Goal: Information Seeking & Learning: Learn about a topic

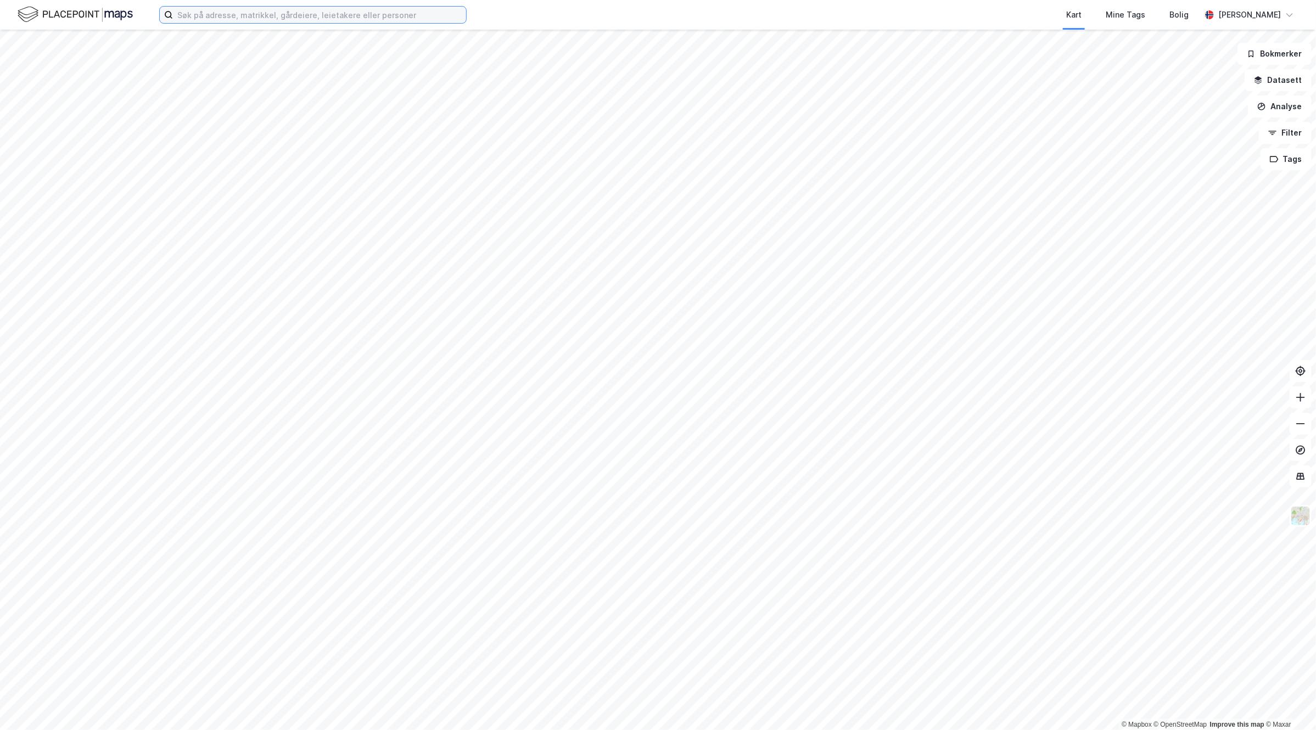
click at [389, 12] on input at bounding box center [319, 15] width 293 height 16
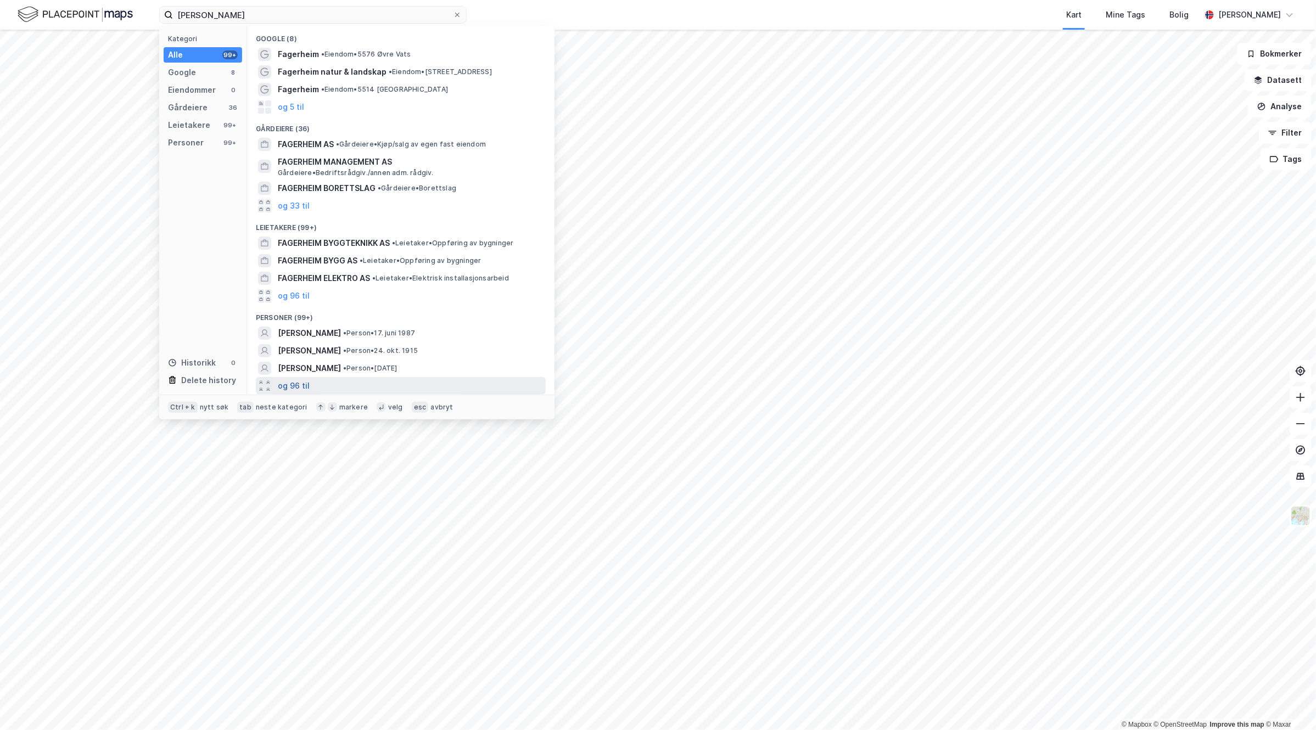
click at [300, 383] on button "og 96 til" at bounding box center [294, 385] width 32 height 13
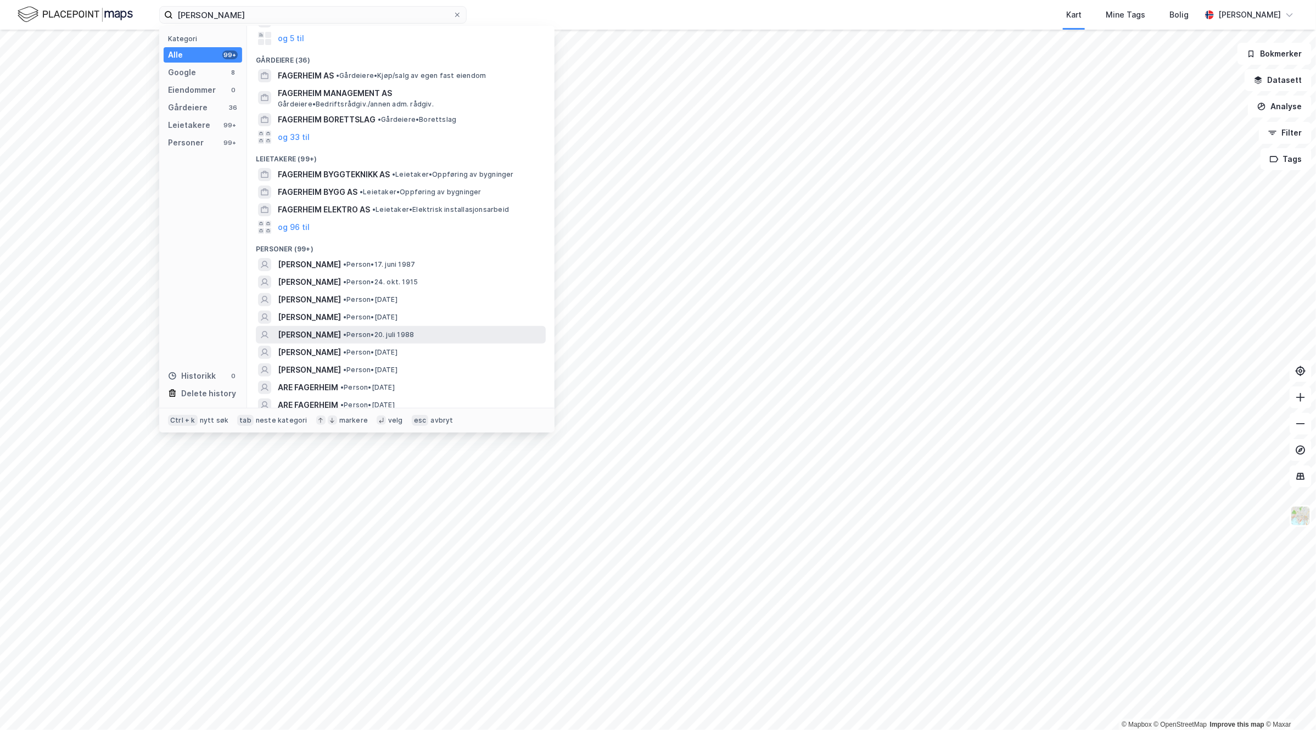
click at [341, 336] on span "[PERSON_NAME]" at bounding box center [309, 334] width 63 height 13
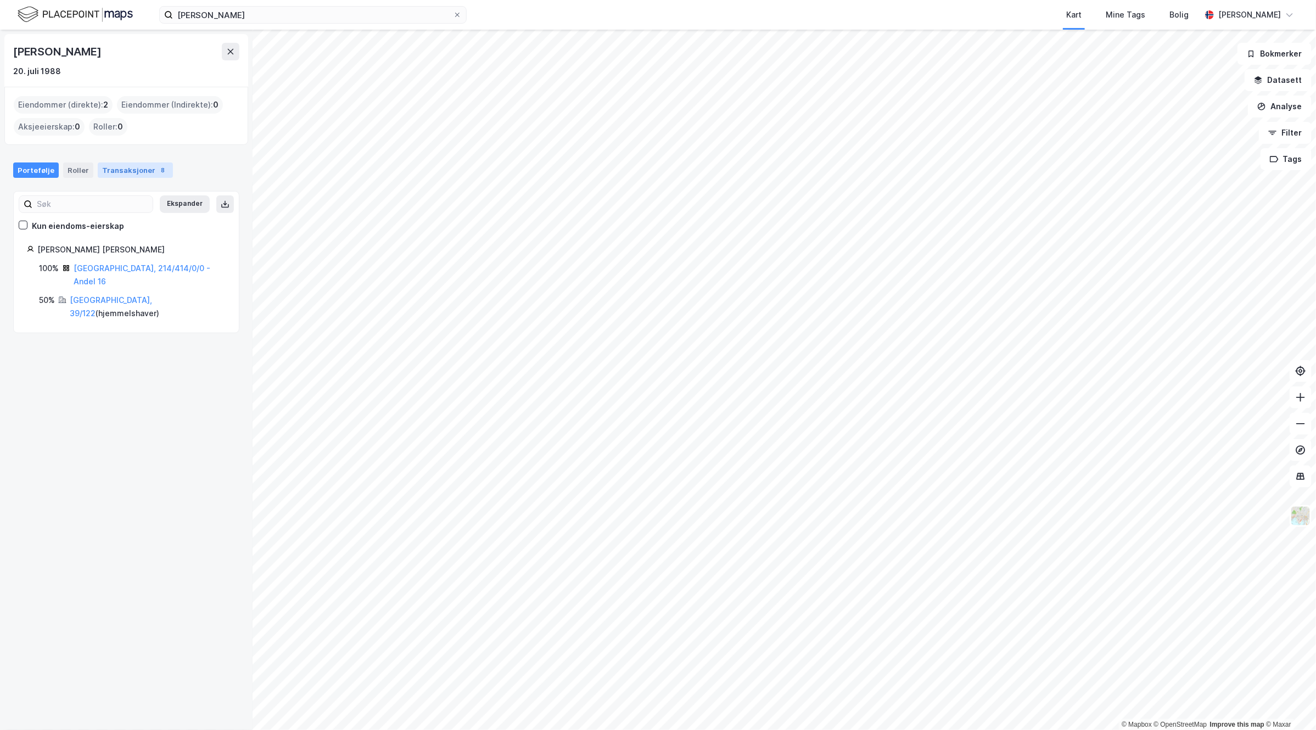
click at [113, 169] on div "Transaksjoner 8" at bounding box center [135, 170] width 75 height 15
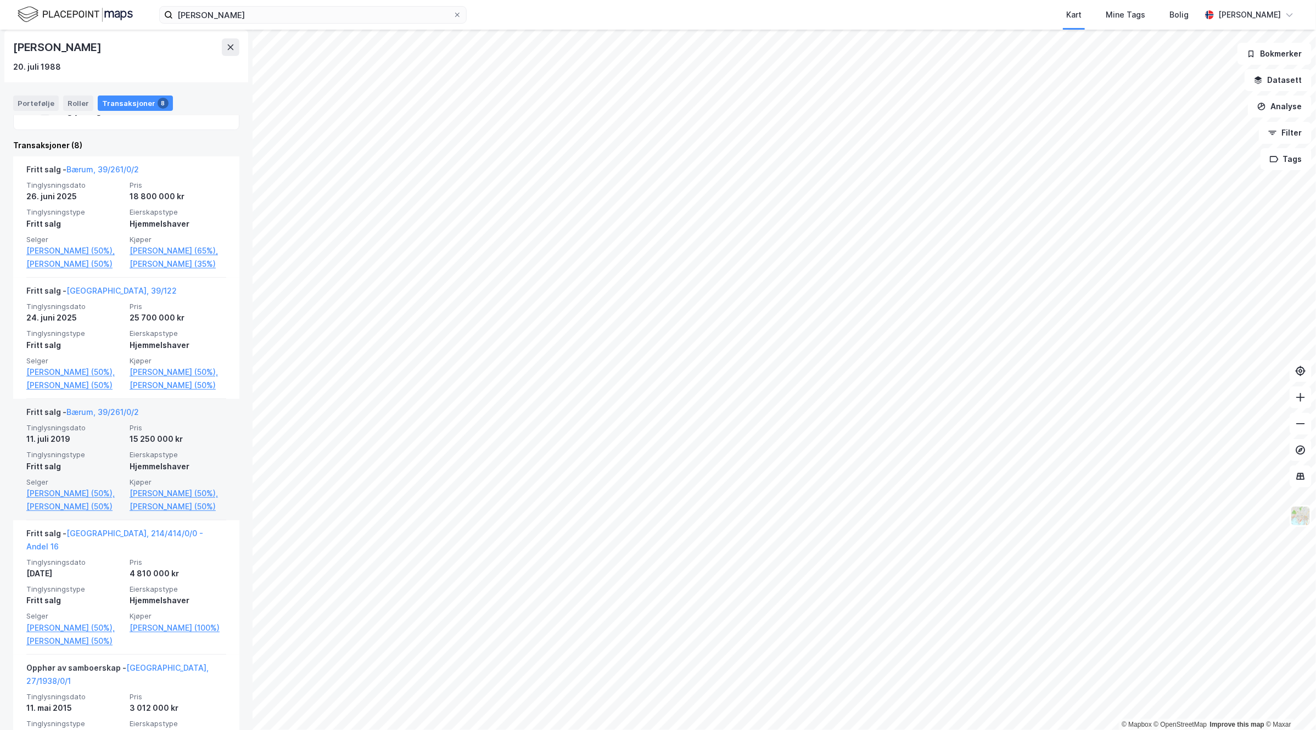
scroll to position [206, 0]
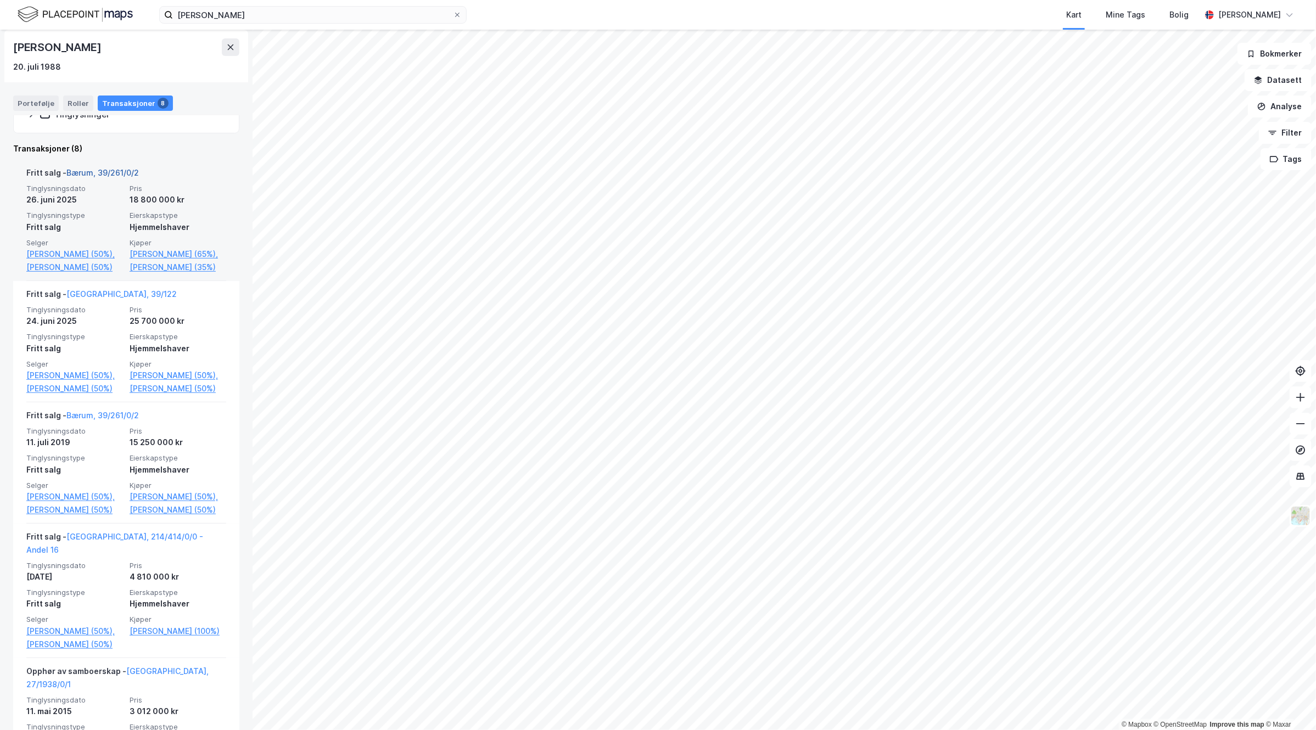
click at [111, 171] on link "Bærum, 39/261/0/2" at bounding box center [102, 172] width 72 height 9
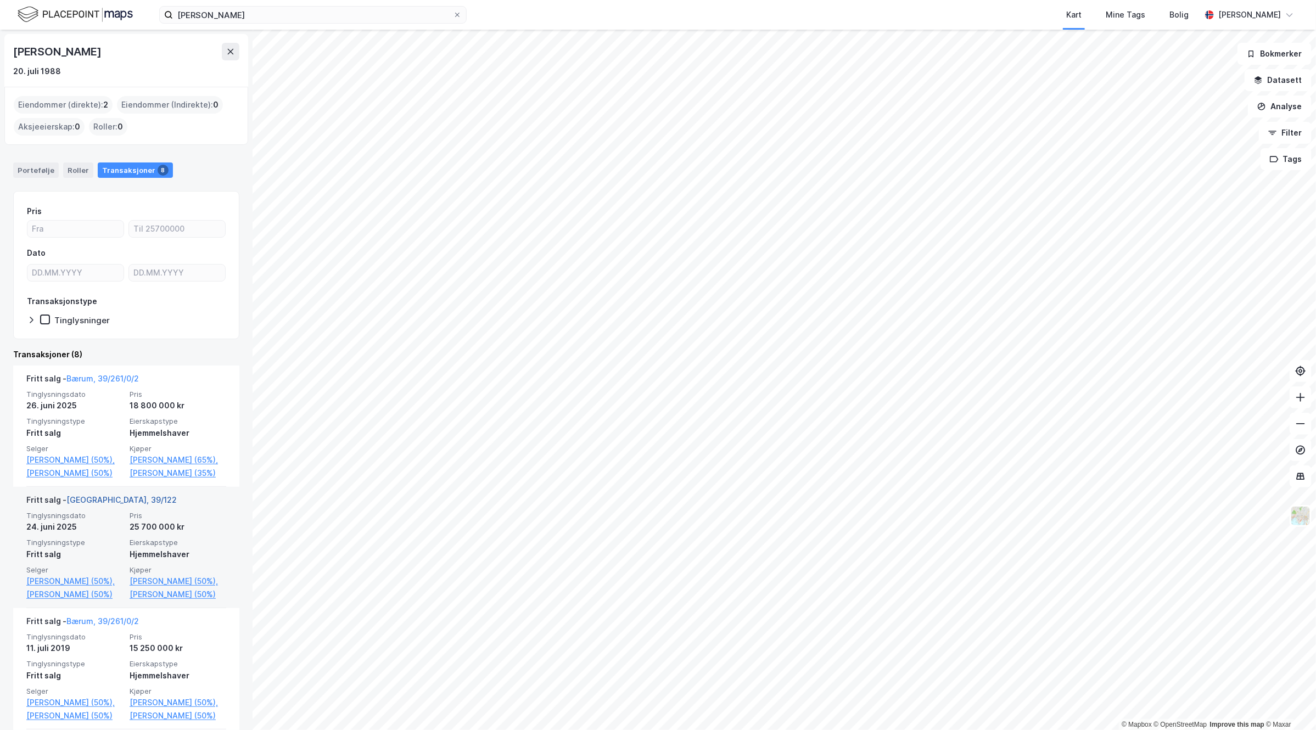
click at [99, 505] on link "[GEOGRAPHIC_DATA], 39/122" at bounding box center [121, 499] width 110 height 9
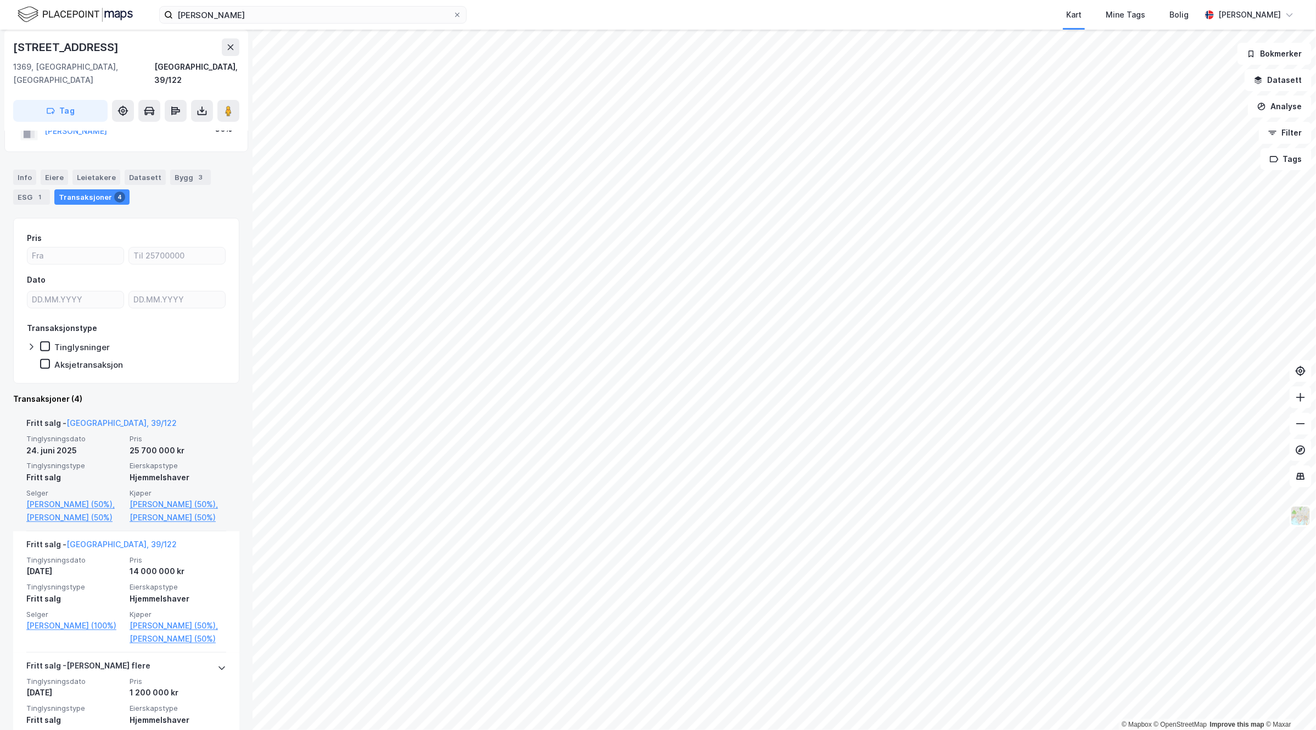
scroll to position [275, 0]
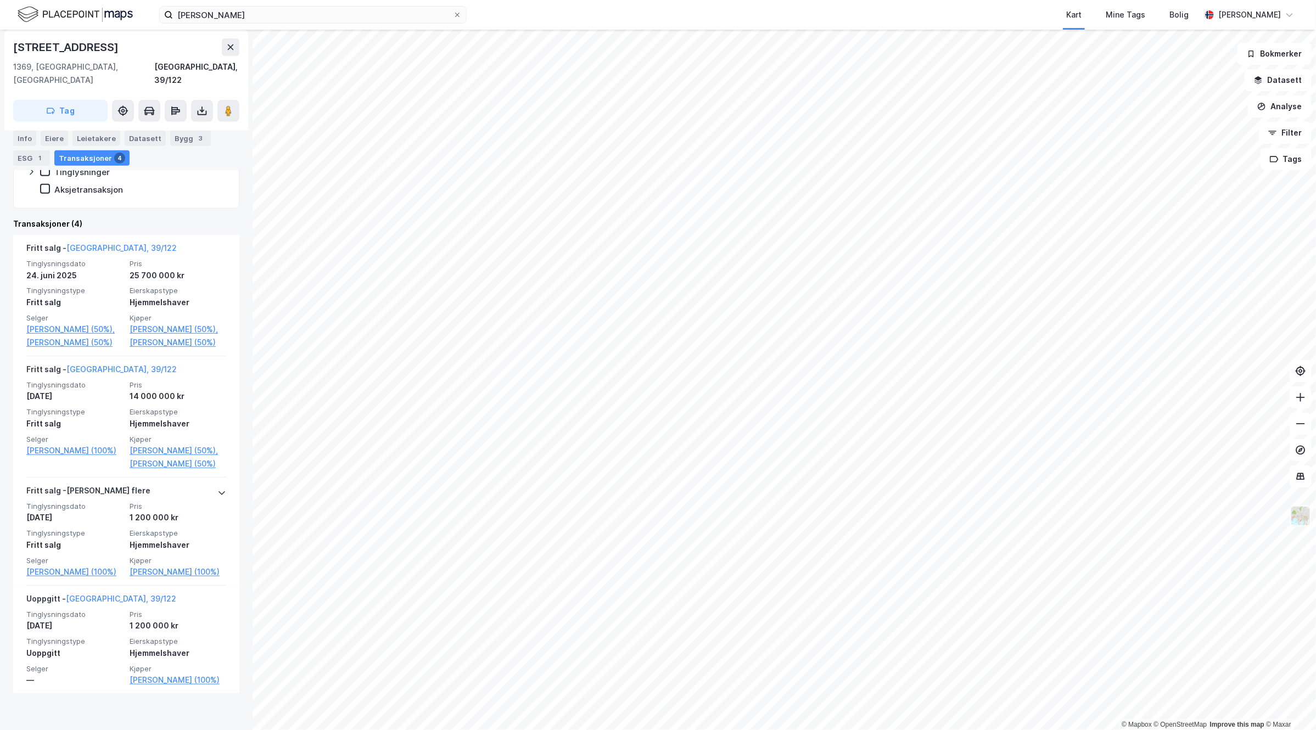
click at [1299, 512] on img at bounding box center [1301, 516] width 21 height 21
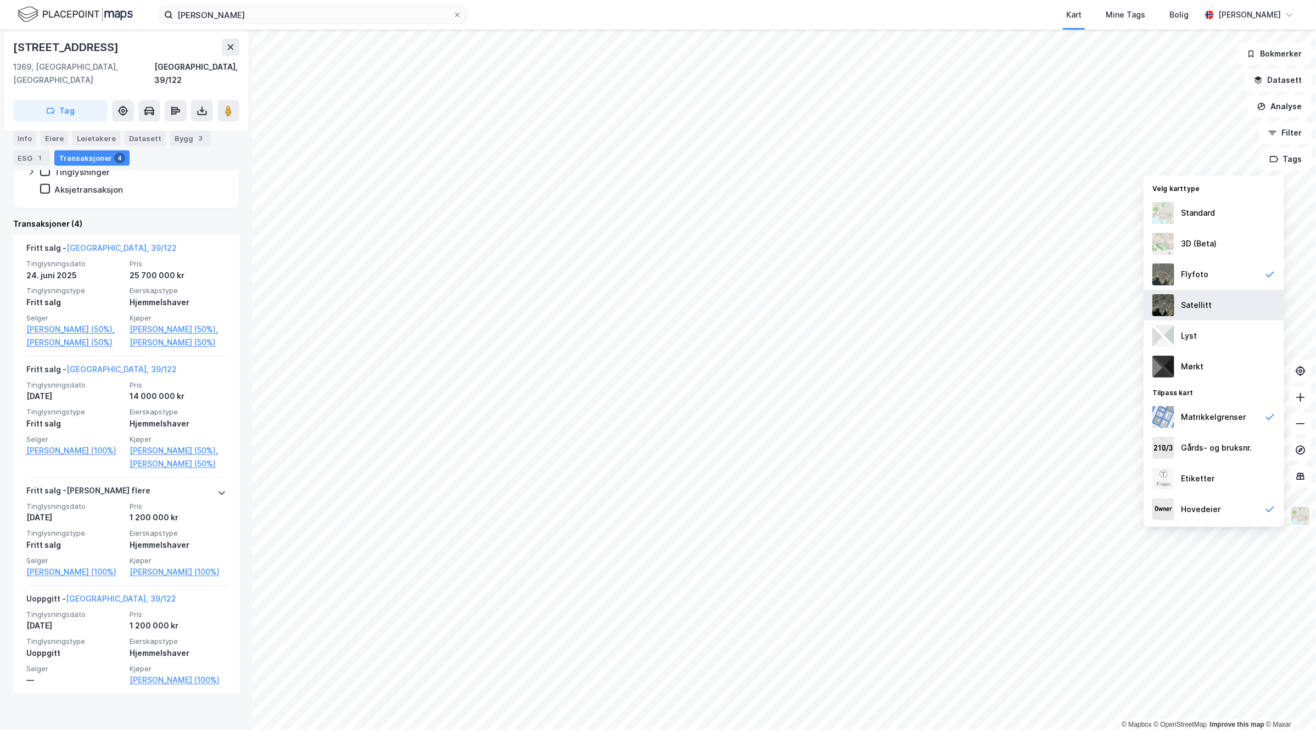
click at [1204, 305] on div "Satellitt" at bounding box center [1196, 305] width 31 height 13
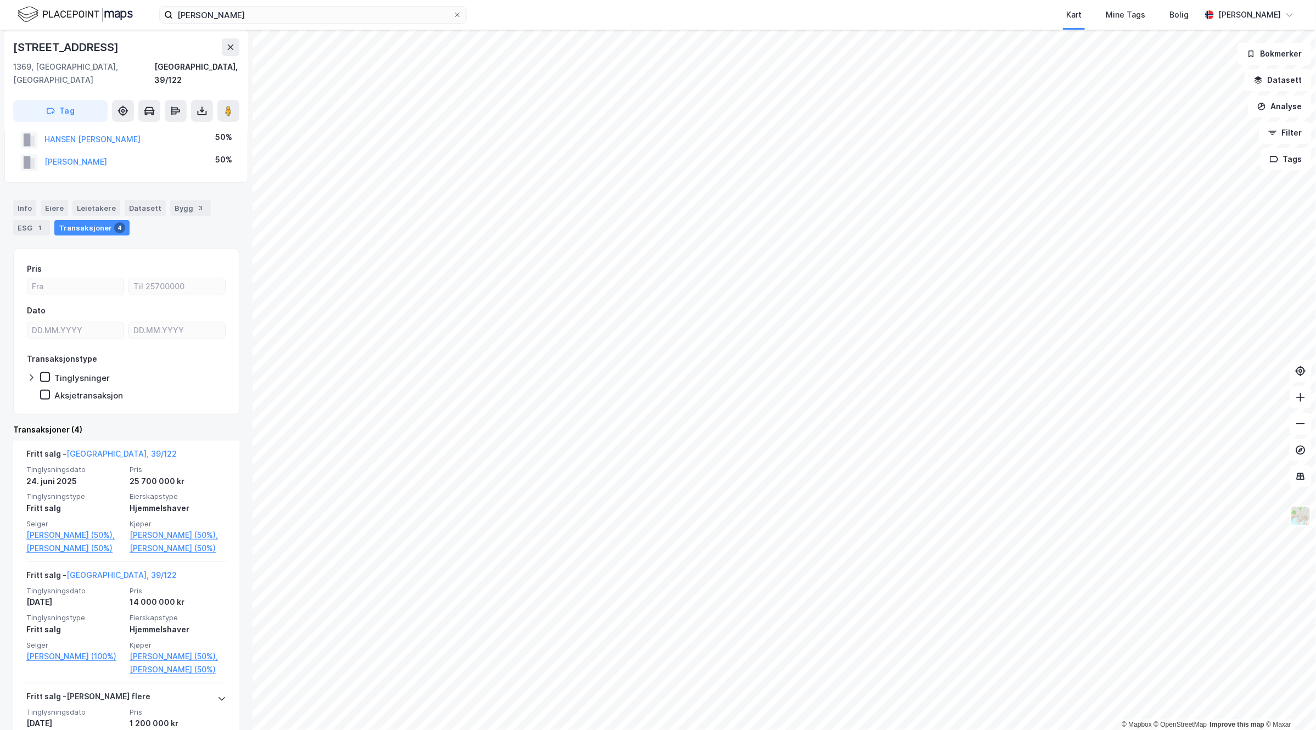
scroll to position [0, 0]
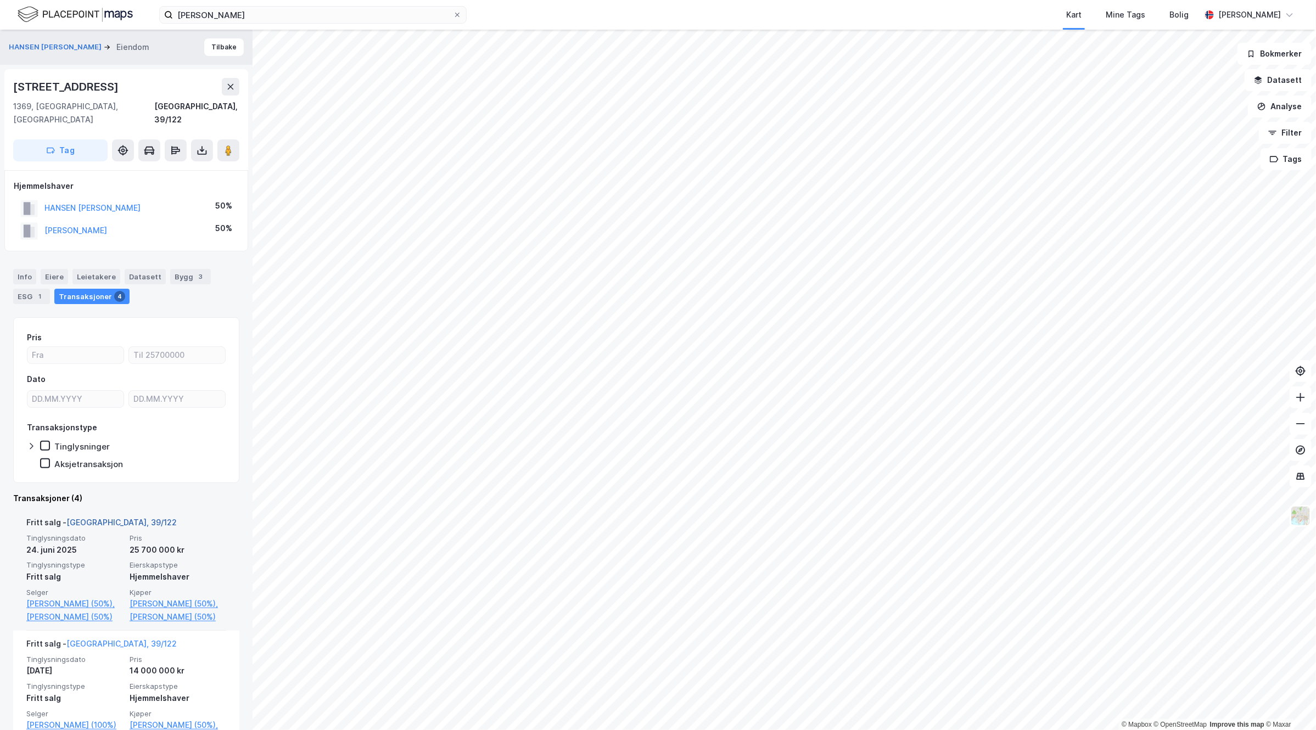
scroll to position [137, 0]
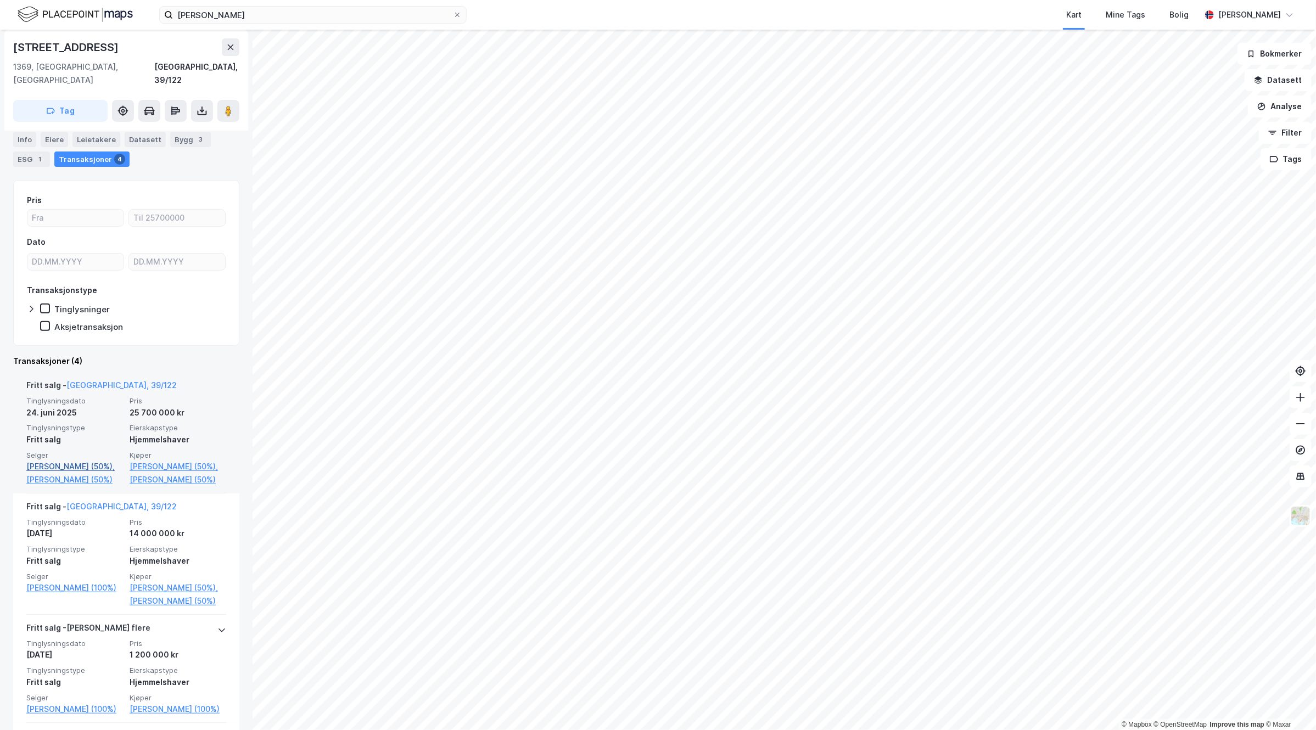
click at [75, 460] on link "[PERSON_NAME] (50%)," at bounding box center [74, 466] width 97 height 13
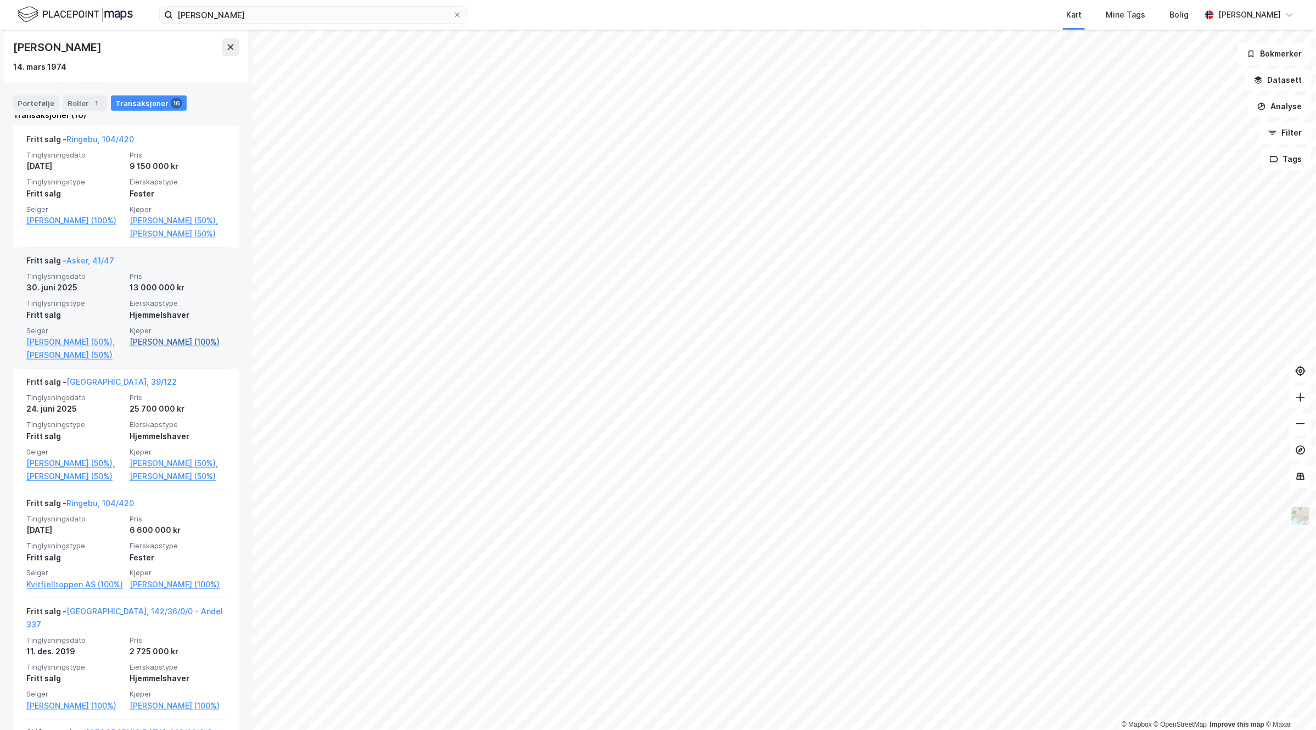
scroll to position [206, 0]
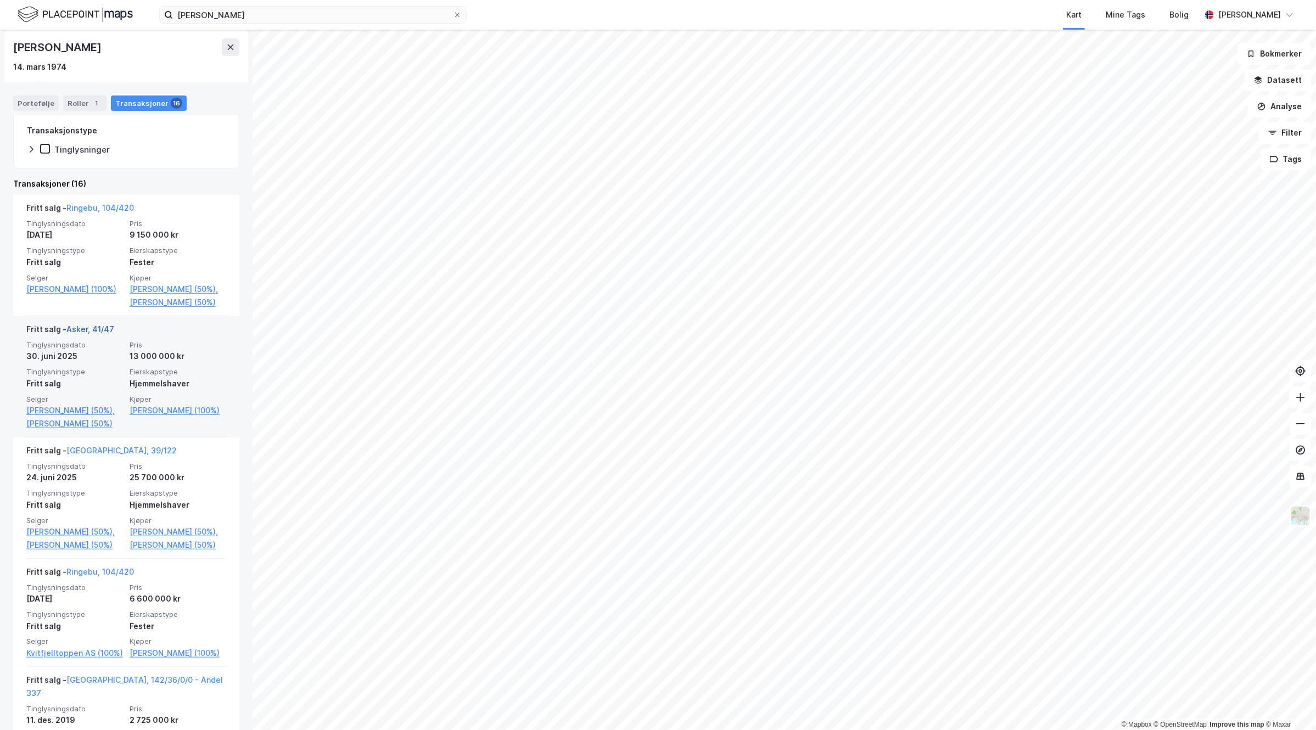
click at [98, 334] on link "Asker, 41/47" at bounding box center [90, 329] width 48 height 9
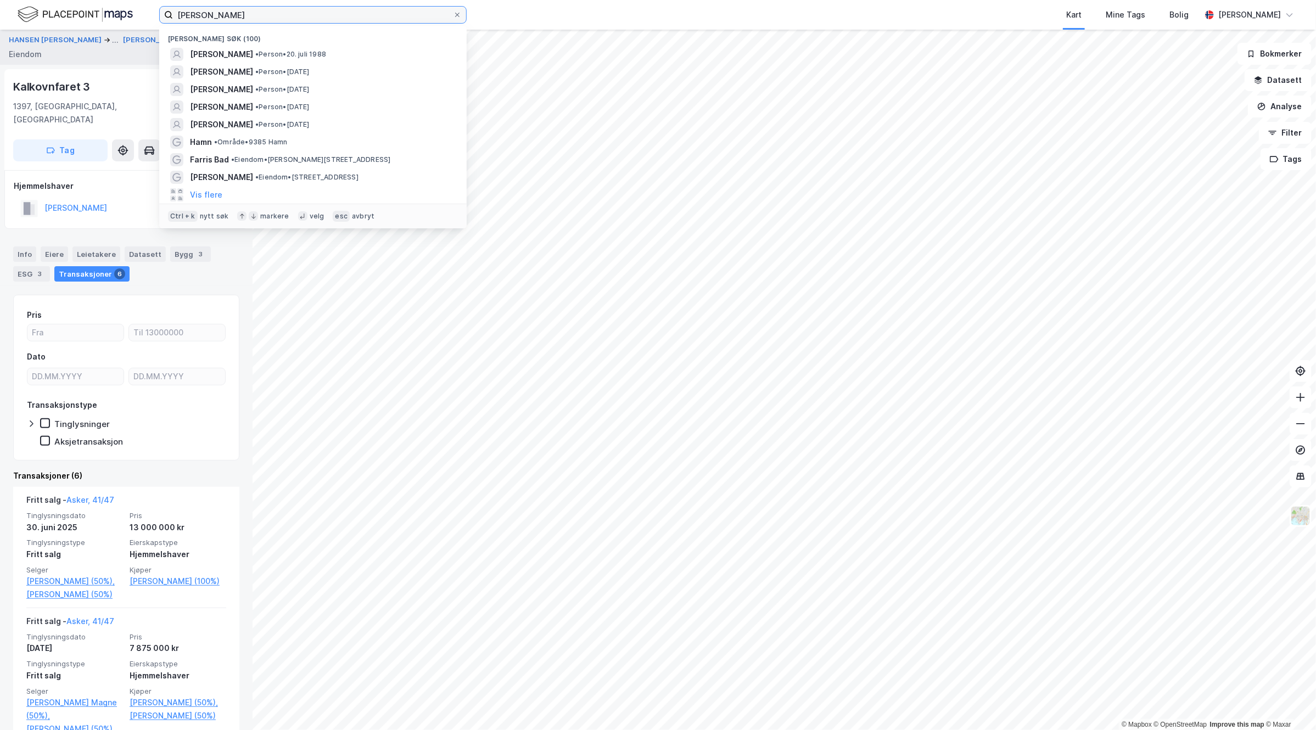
drag, startPoint x: 256, startPoint y: 14, endPoint x: 42, endPoint y: 32, distance: 214.4
click at [42, 32] on div "[PERSON_NAME] søk (100) [PERSON_NAME] • [DATE] [PERSON_NAME] • Person • [DATE] …" at bounding box center [658, 365] width 1316 height 730
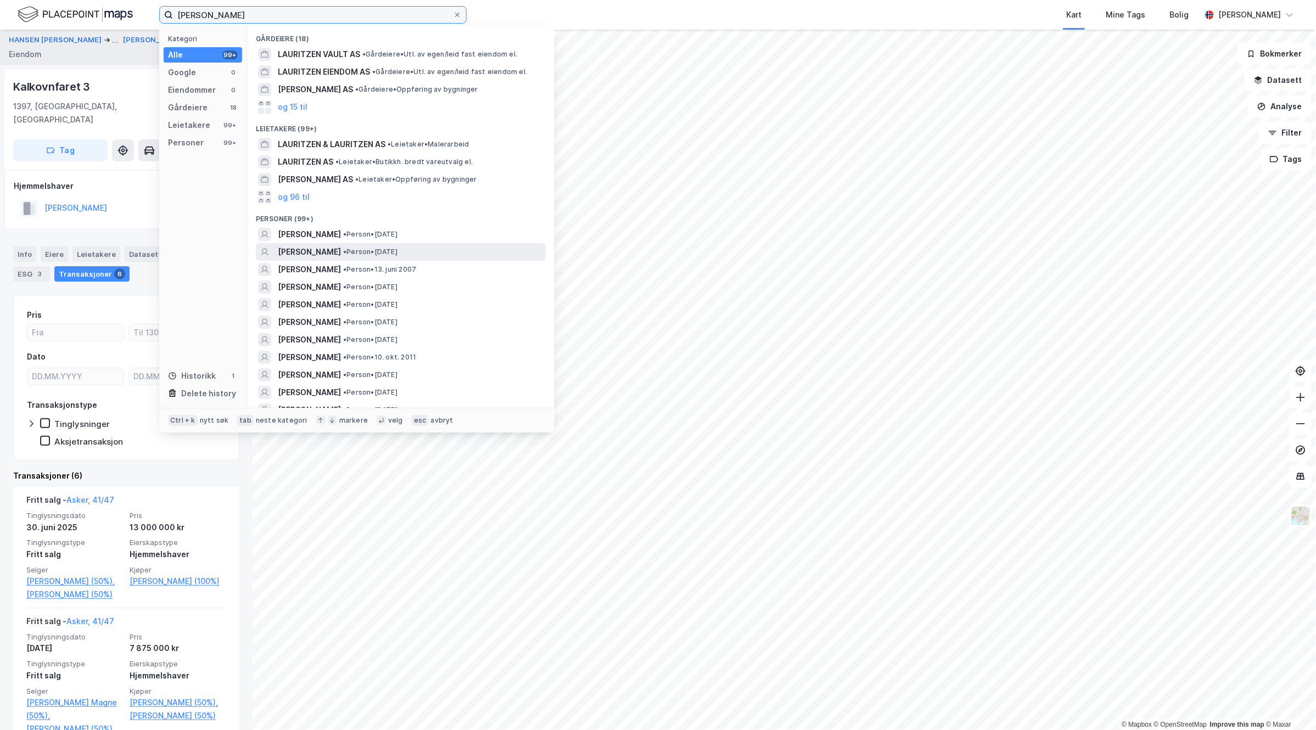
type input "[PERSON_NAME]"
click at [398, 248] on span "• Person • [DATE]" at bounding box center [370, 252] width 54 height 9
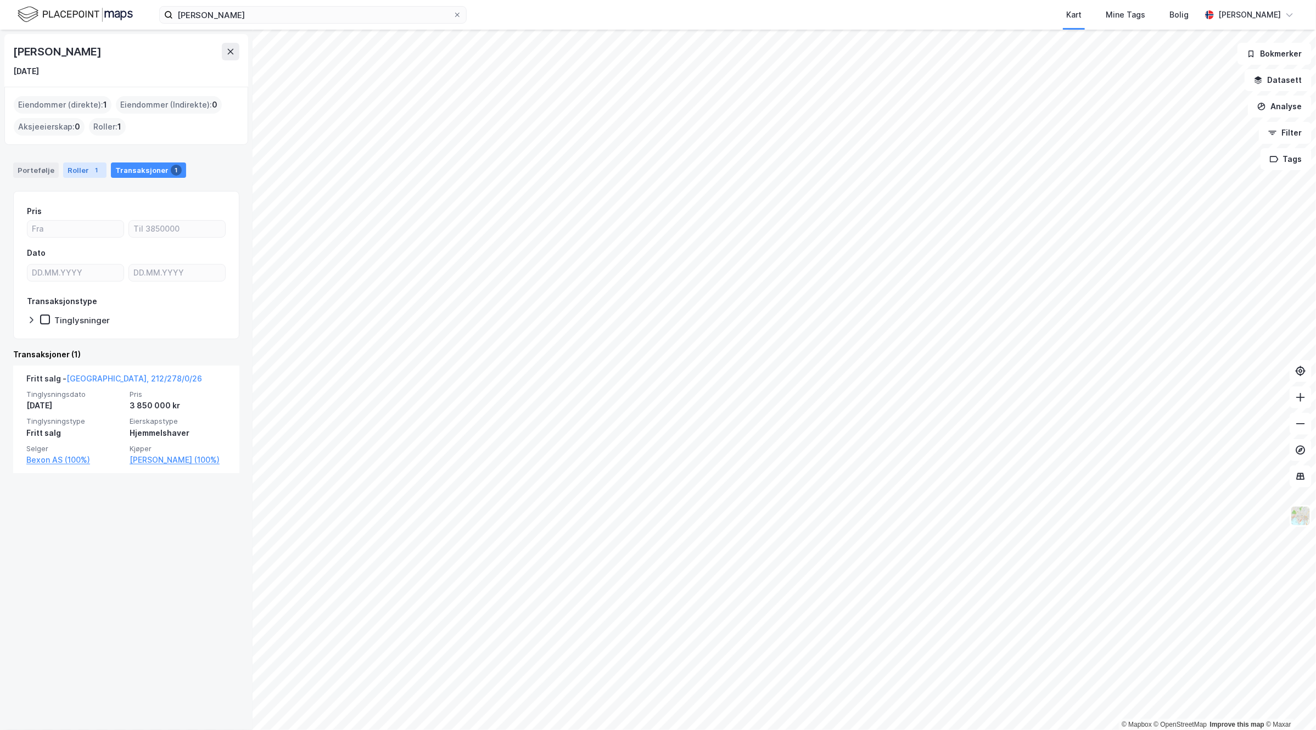
click at [81, 166] on div "Roller 1" at bounding box center [84, 170] width 43 height 15
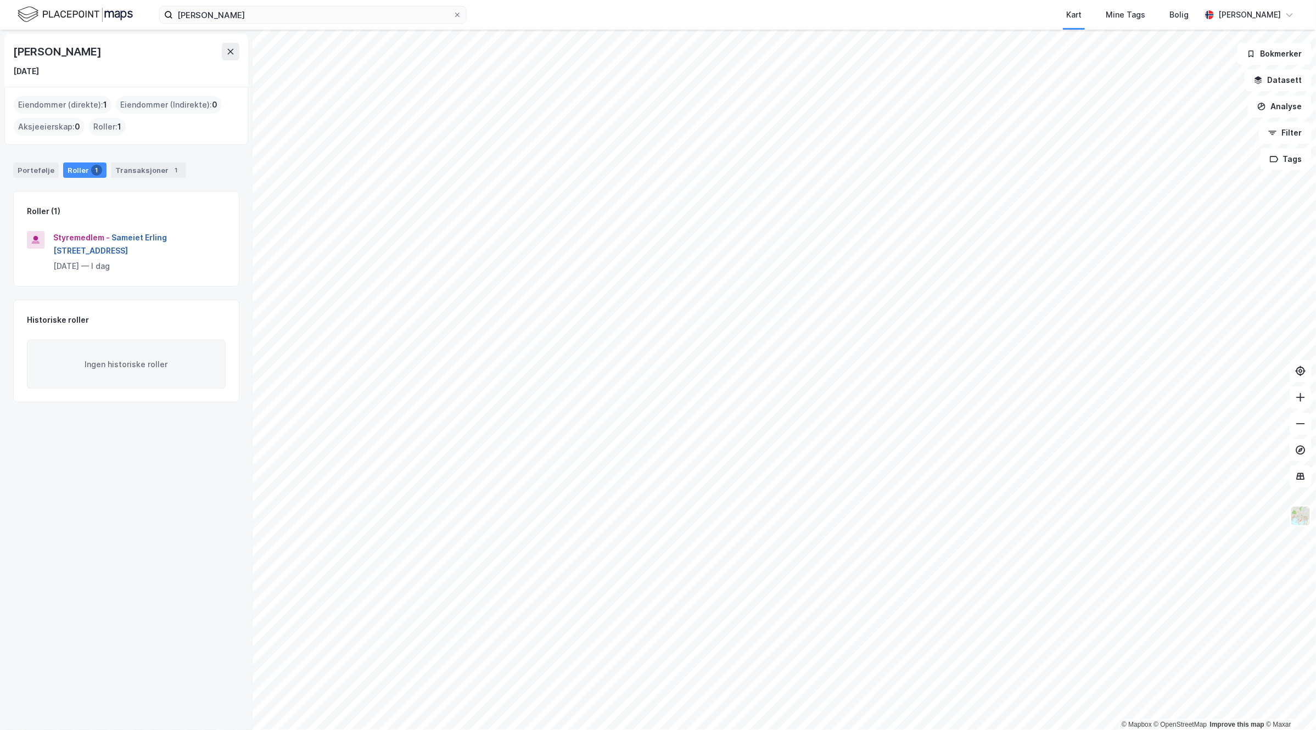
click at [0, 0] on button "Sameiet Erling [STREET_ADDRESS]" at bounding box center [0, 0] width 0 height 0
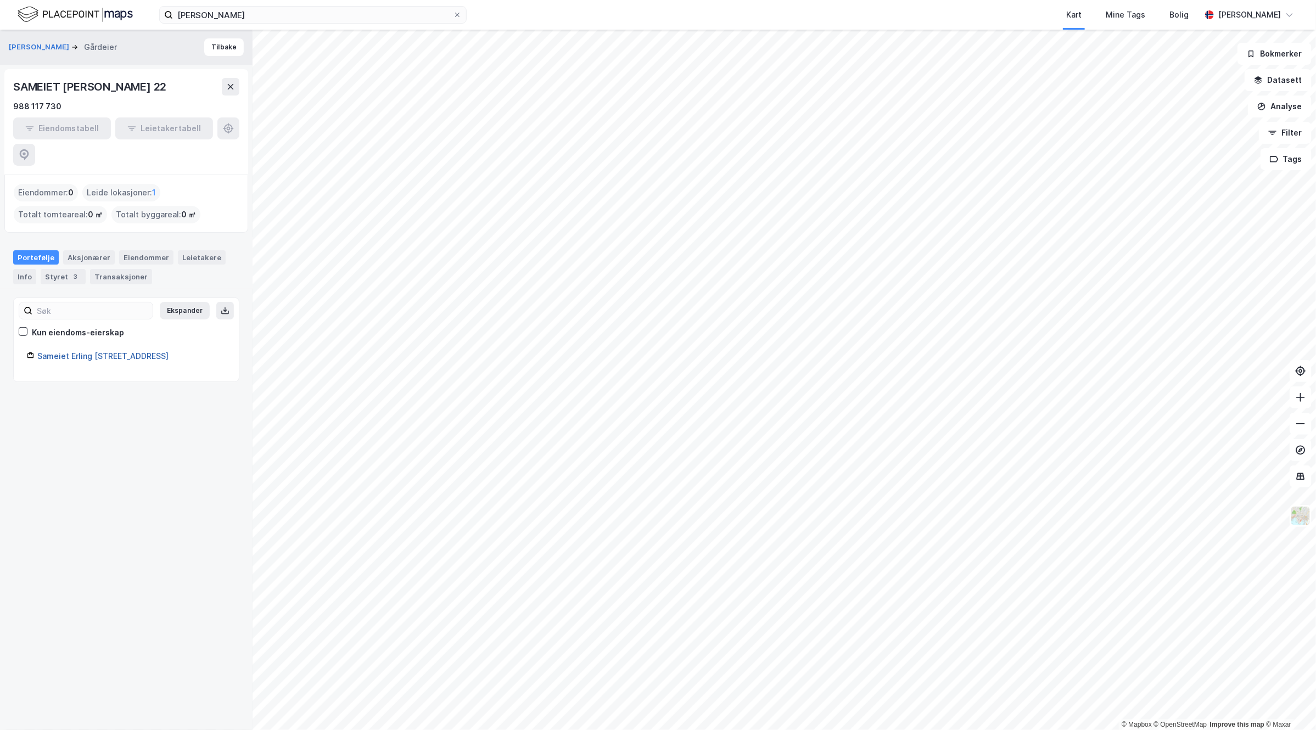
click at [131, 351] on link "Sameiet Erling [STREET_ADDRESS]" at bounding box center [102, 355] width 131 height 9
click at [101, 351] on link "Sameiet Erling [STREET_ADDRESS]" at bounding box center [102, 355] width 131 height 9
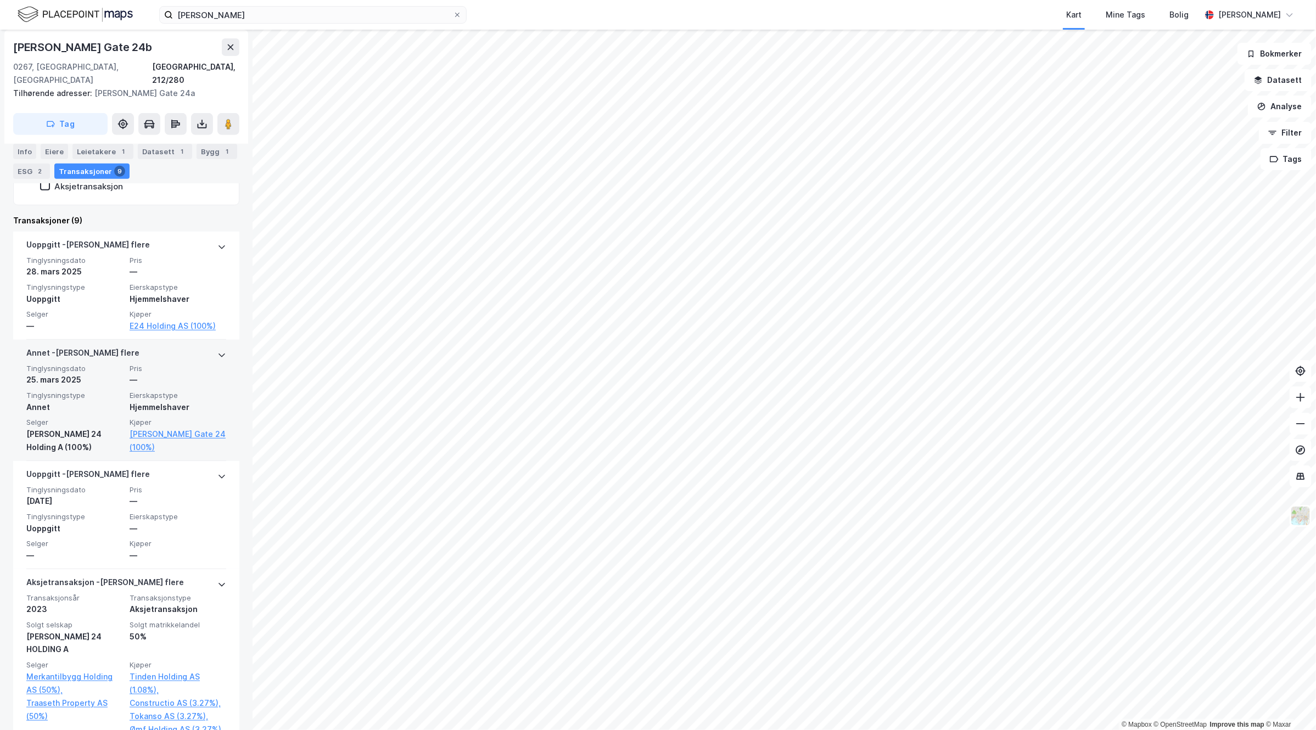
scroll to position [206, 0]
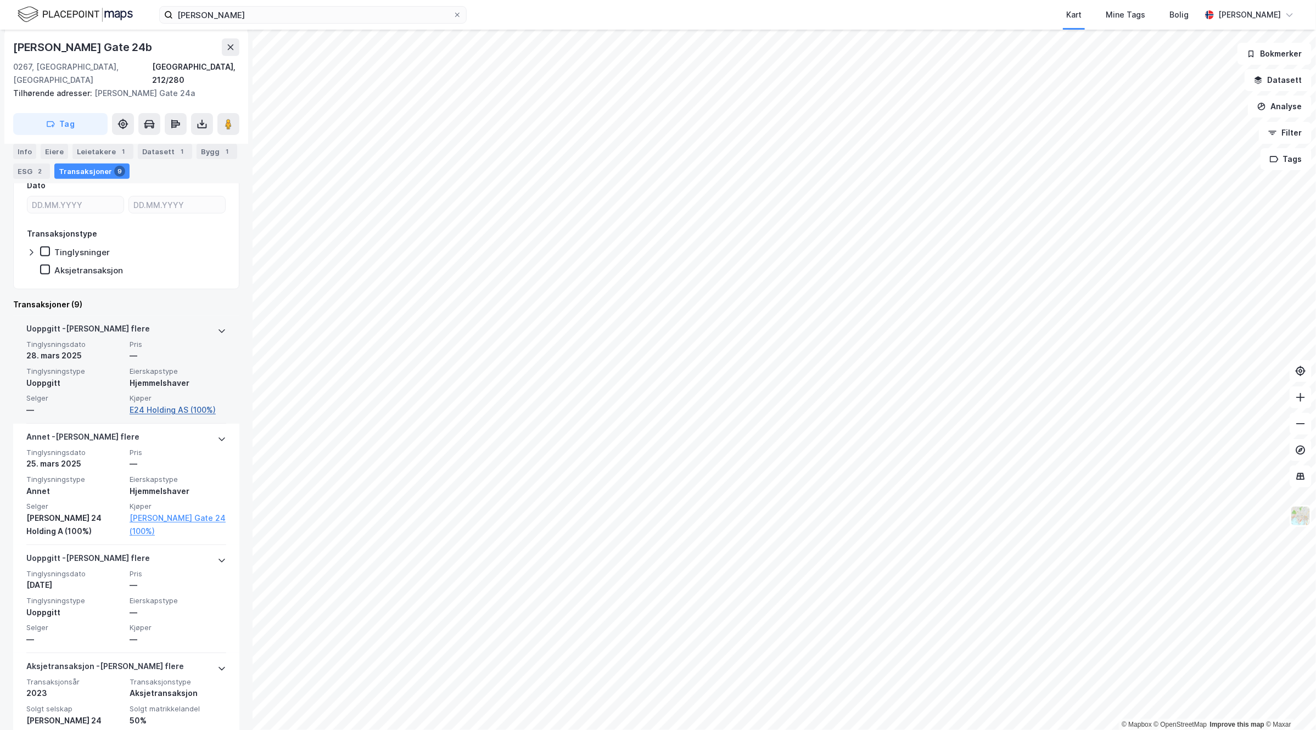
click at [149, 404] on link "E24 Holding AS (100%)" at bounding box center [178, 410] width 97 height 13
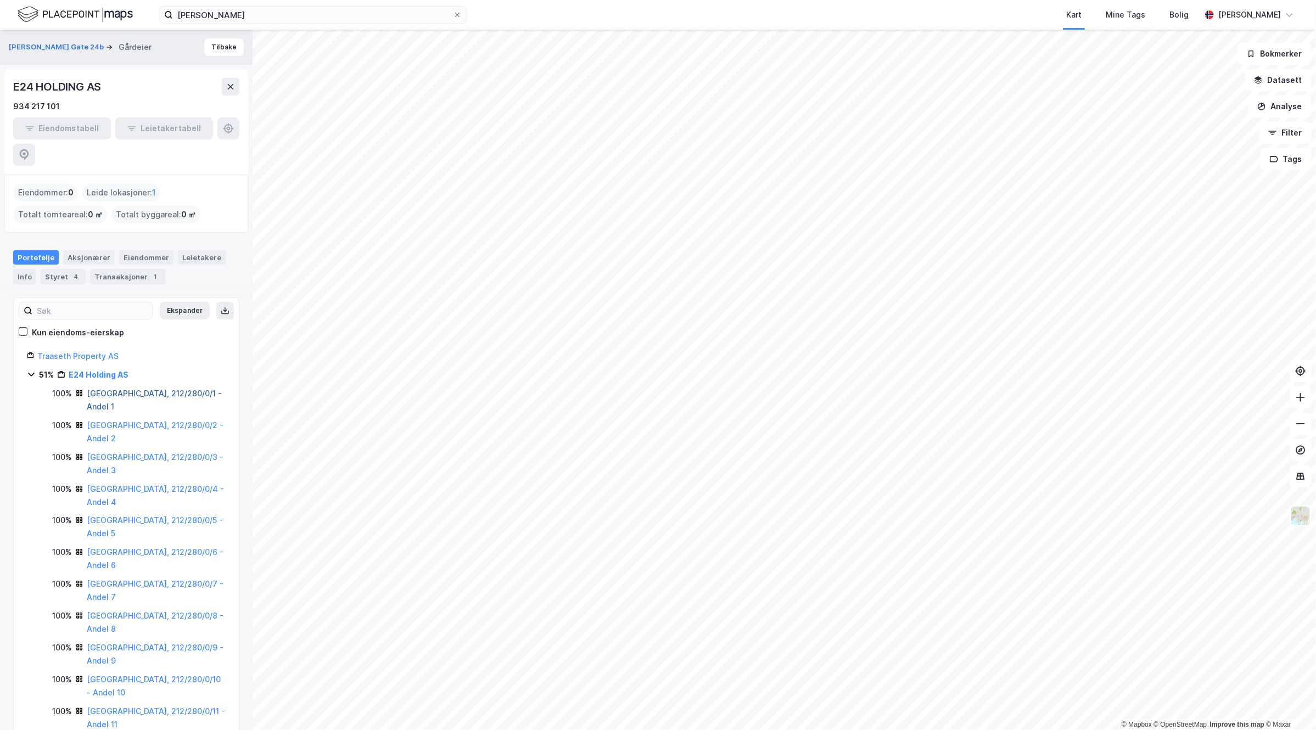
click at [133, 389] on link "[GEOGRAPHIC_DATA], 212/280/0/1 - Andel 1" at bounding box center [154, 400] width 135 height 23
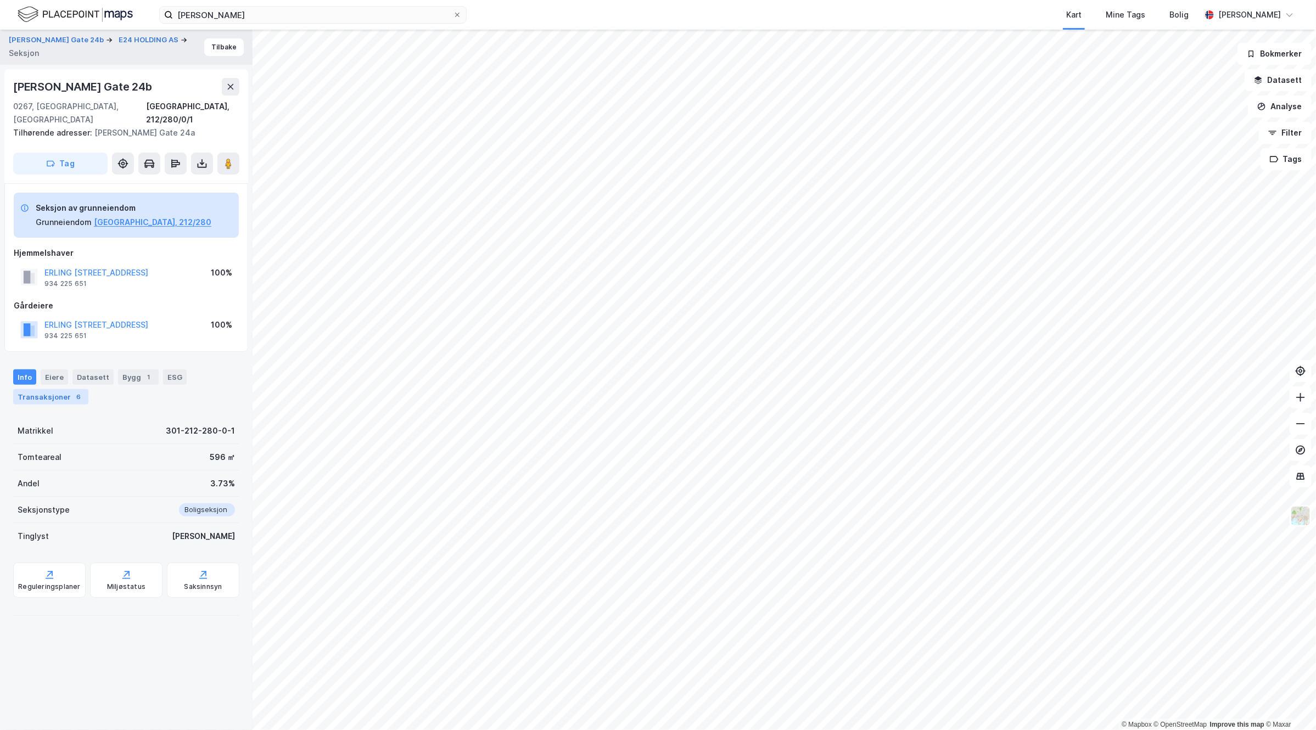
click at [56, 389] on div "Transaksjoner 6" at bounding box center [50, 396] width 75 height 15
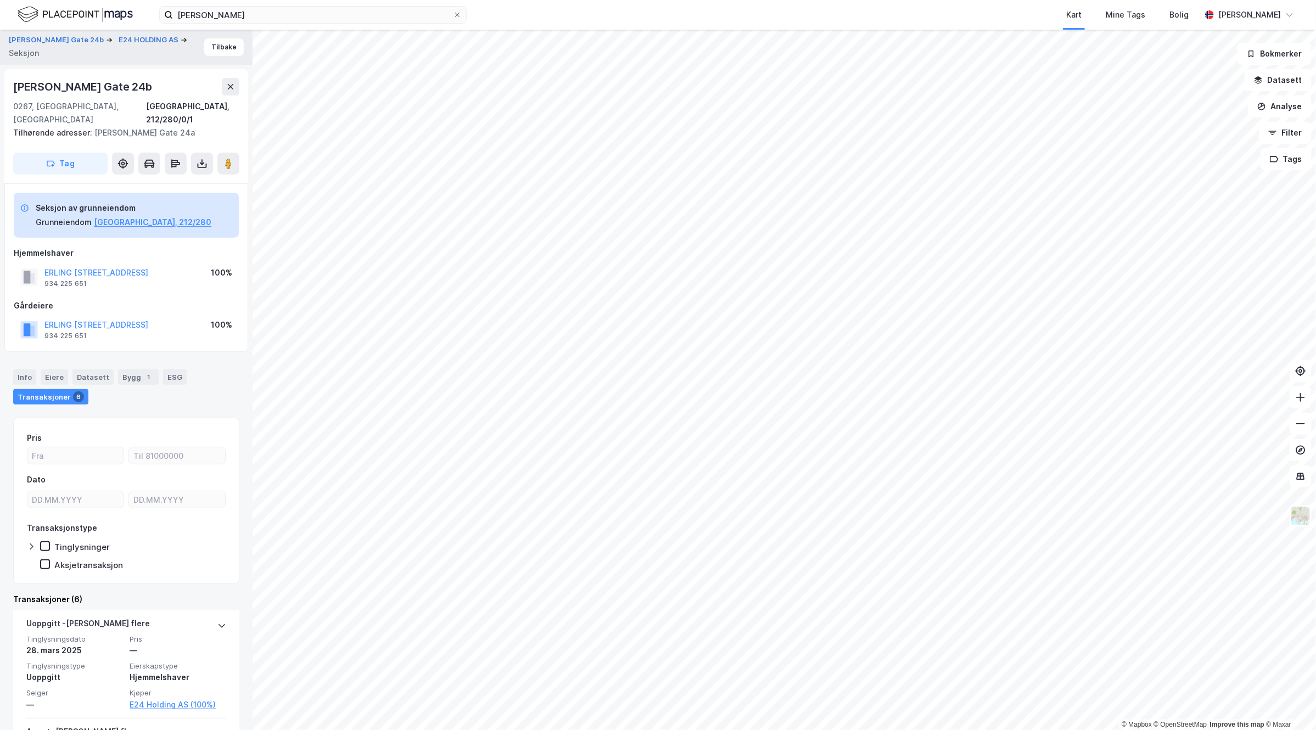
scroll to position [137, 0]
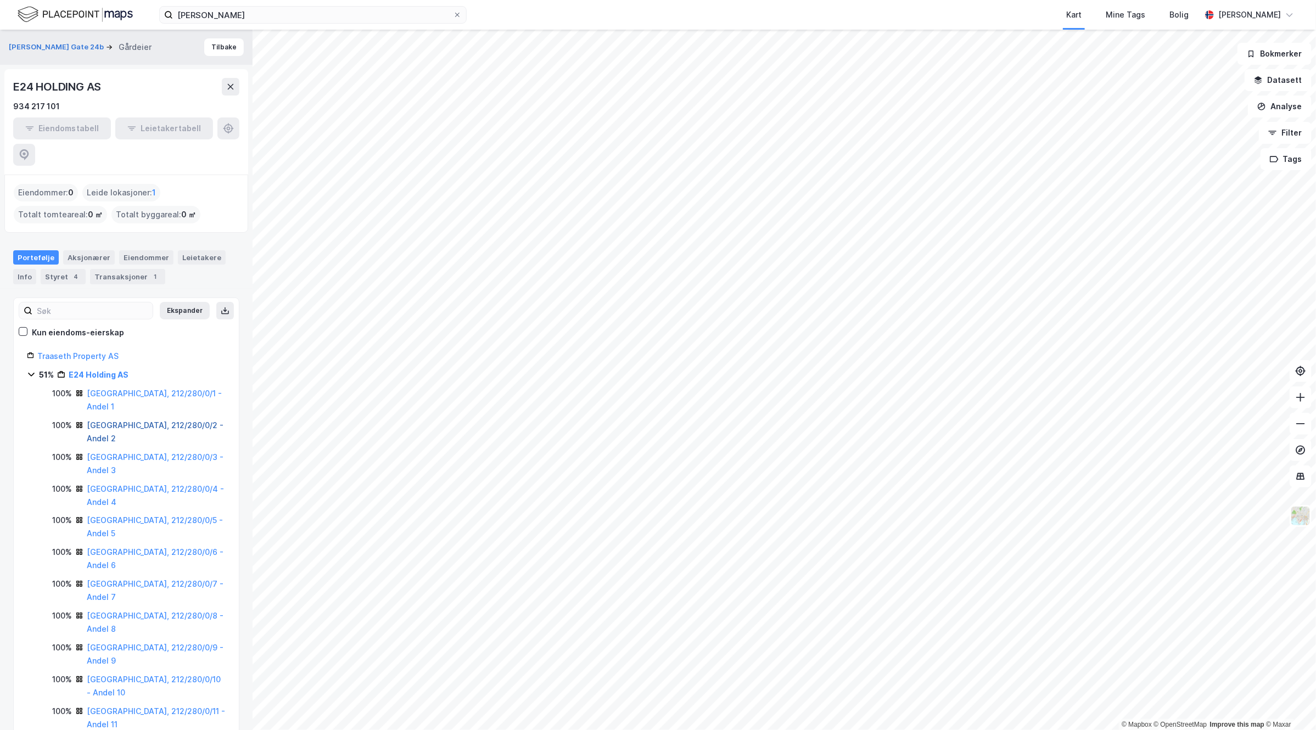
click at [166, 421] on link "[GEOGRAPHIC_DATA], 212/280/0/2 - Andel 2" at bounding box center [155, 432] width 137 height 23
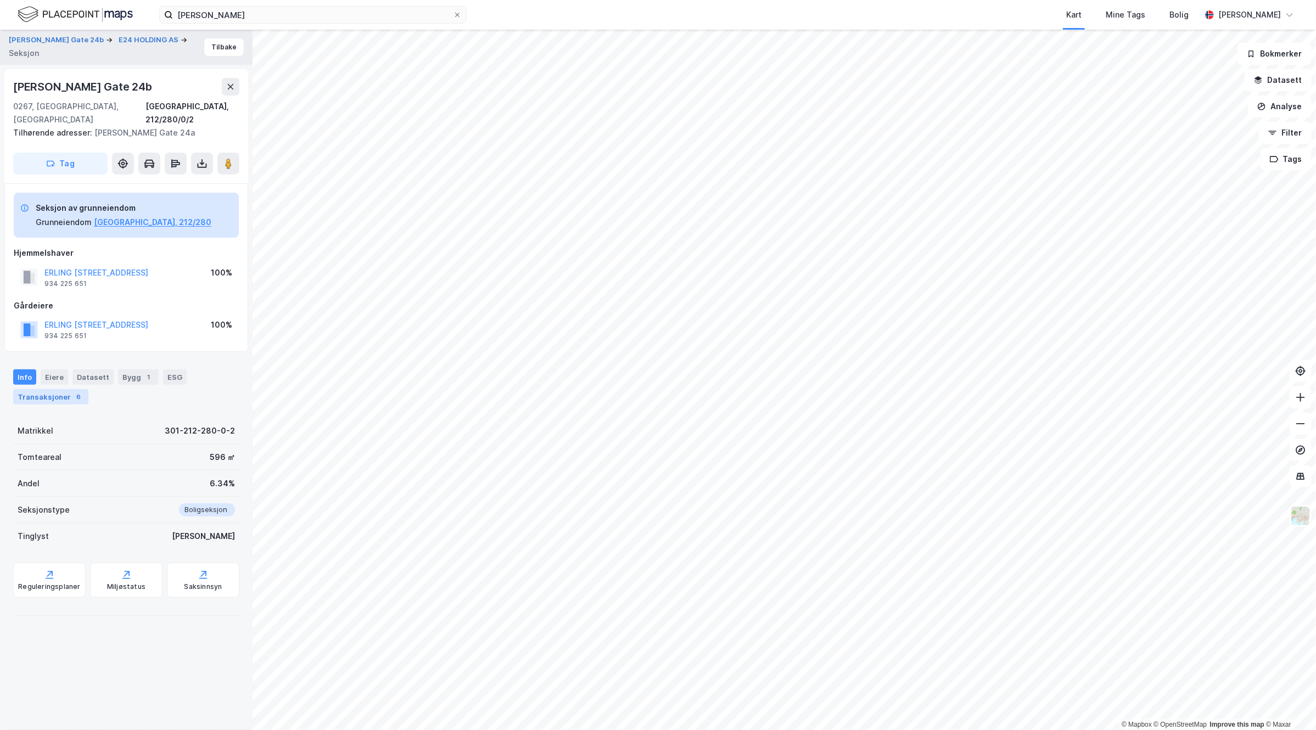
click at [60, 389] on div "Transaksjoner 6" at bounding box center [50, 396] width 75 height 15
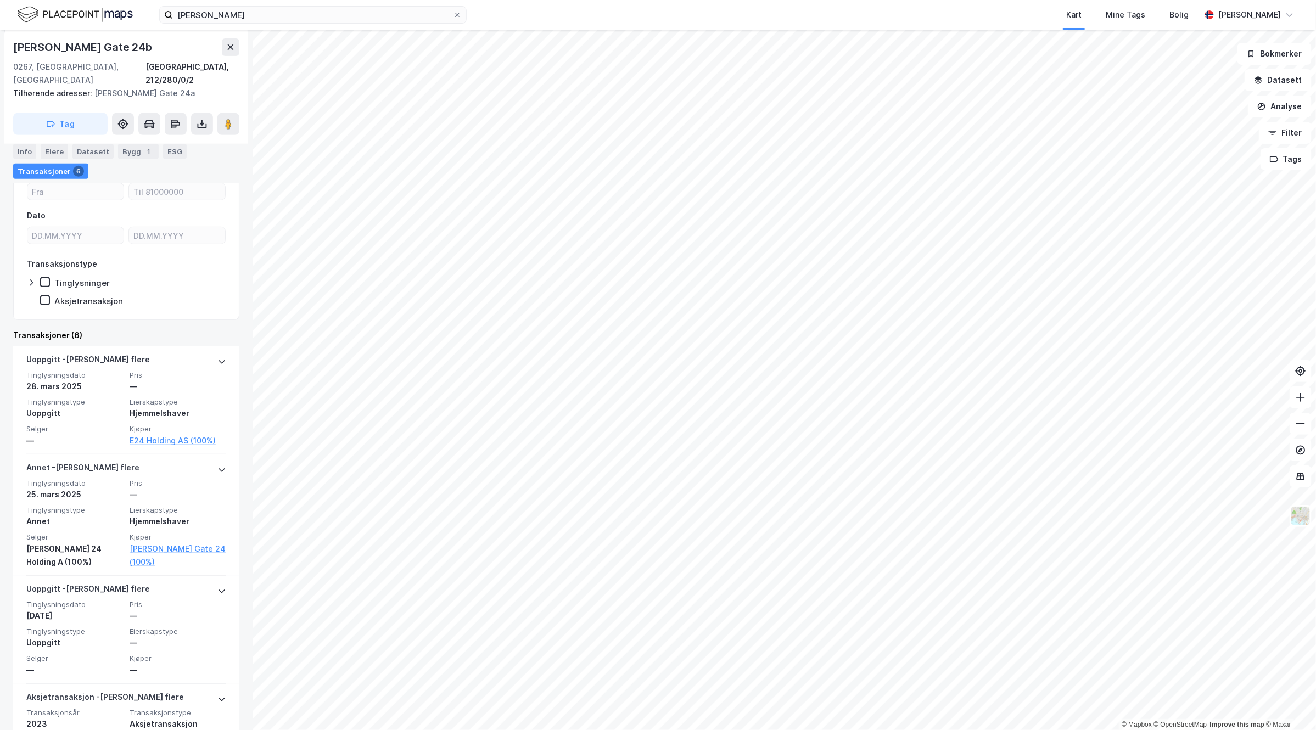
scroll to position [275, 0]
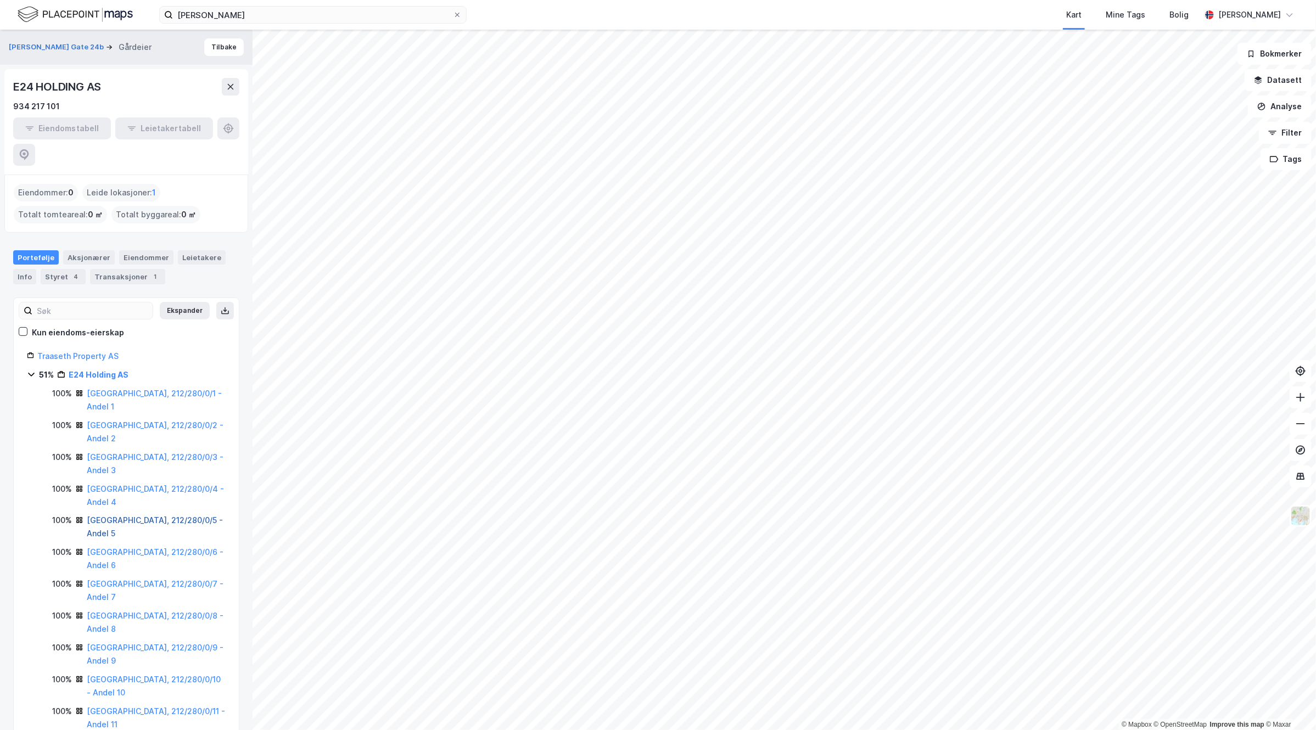
click at [150, 516] on link "[GEOGRAPHIC_DATA], 212/280/0/5 - Andel 5" at bounding box center [155, 527] width 136 height 23
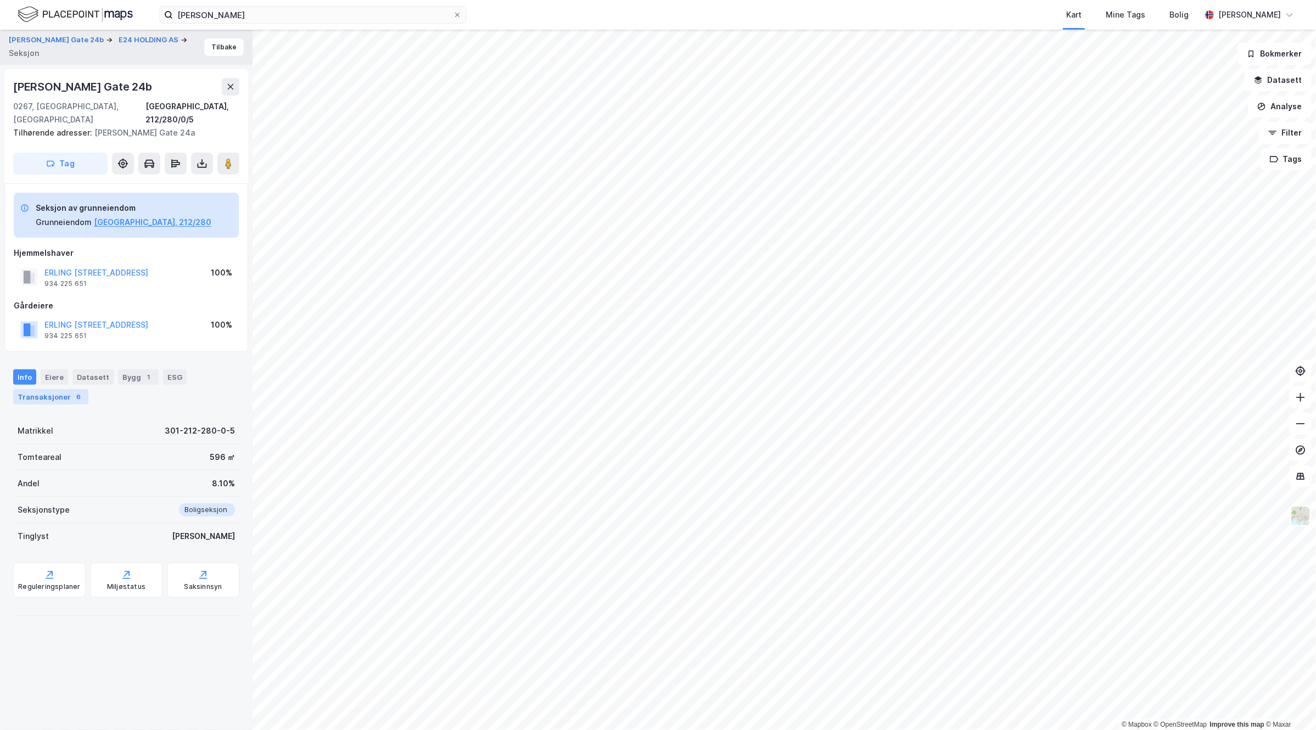
click at [62, 389] on div "Transaksjoner 6" at bounding box center [50, 396] width 75 height 15
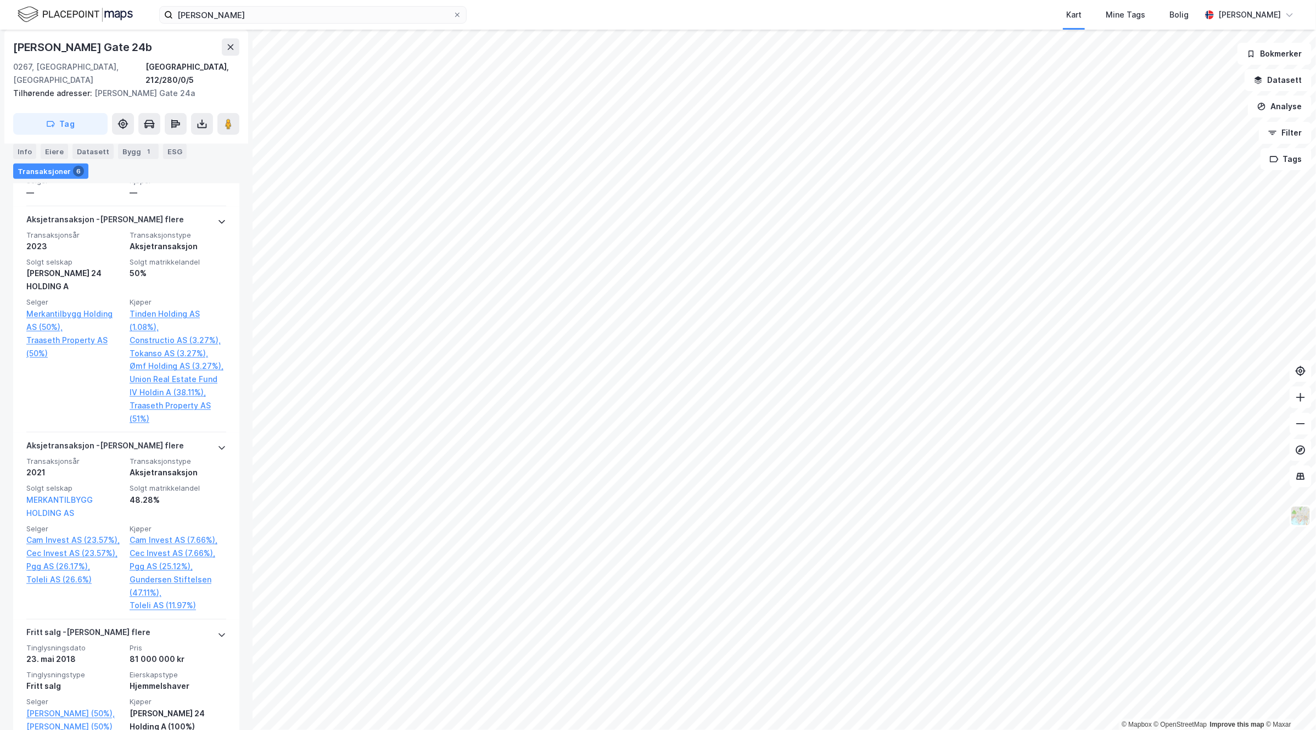
scroll to position [791, 0]
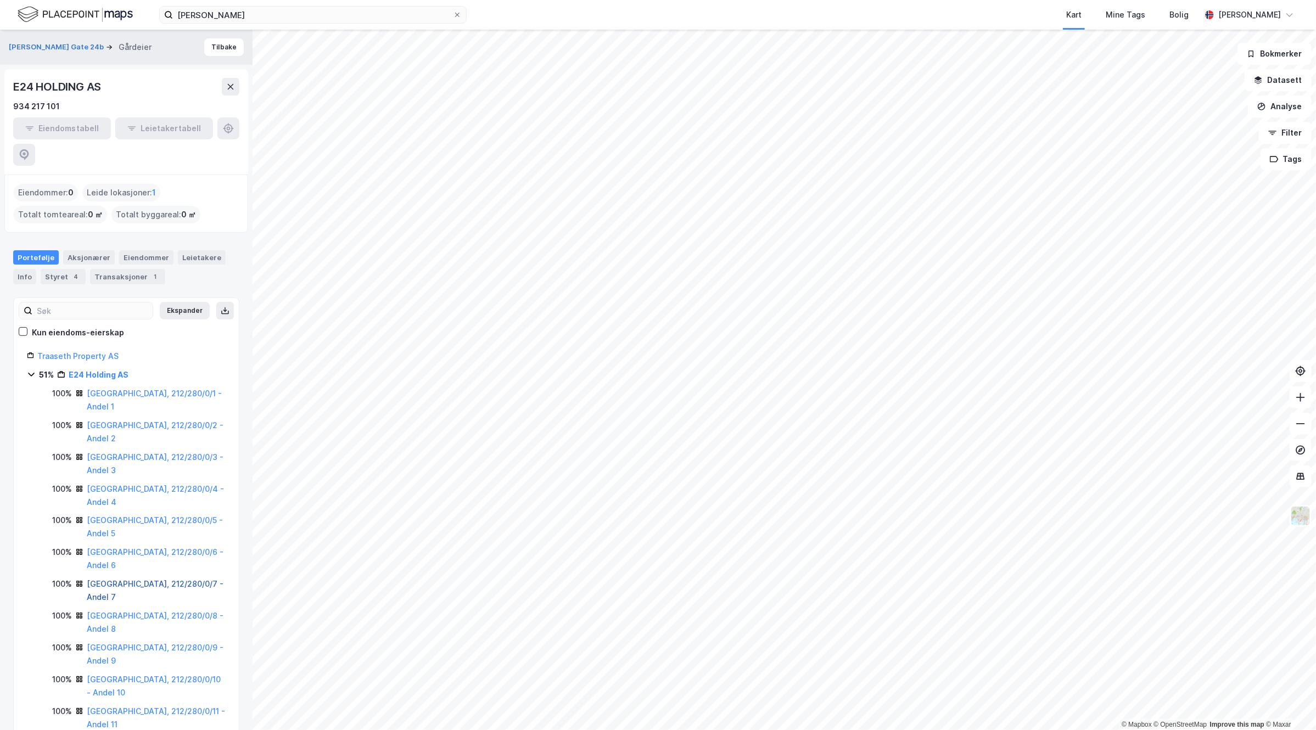
click at [124, 579] on link "[GEOGRAPHIC_DATA], 212/280/0/7 - Andel 7" at bounding box center [155, 590] width 137 height 23
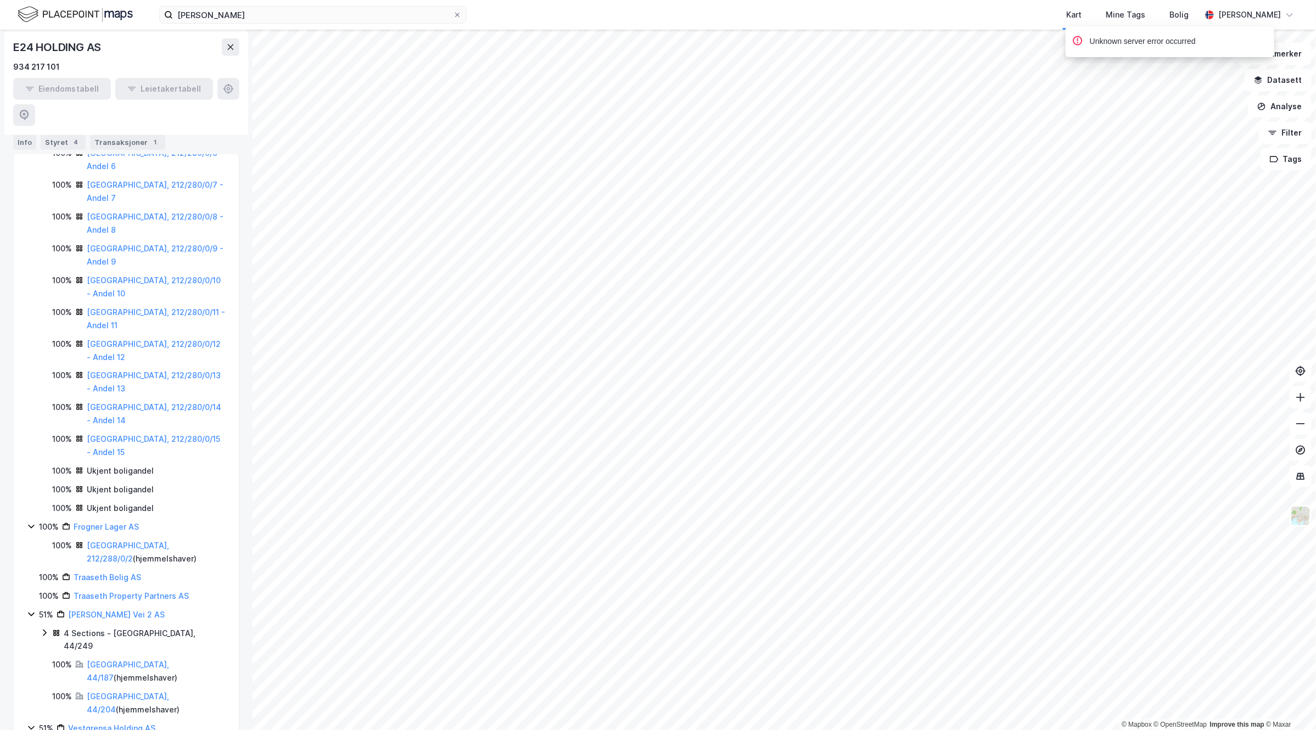
scroll to position [412, 0]
